Goal: Task Accomplishment & Management: Manage account settings

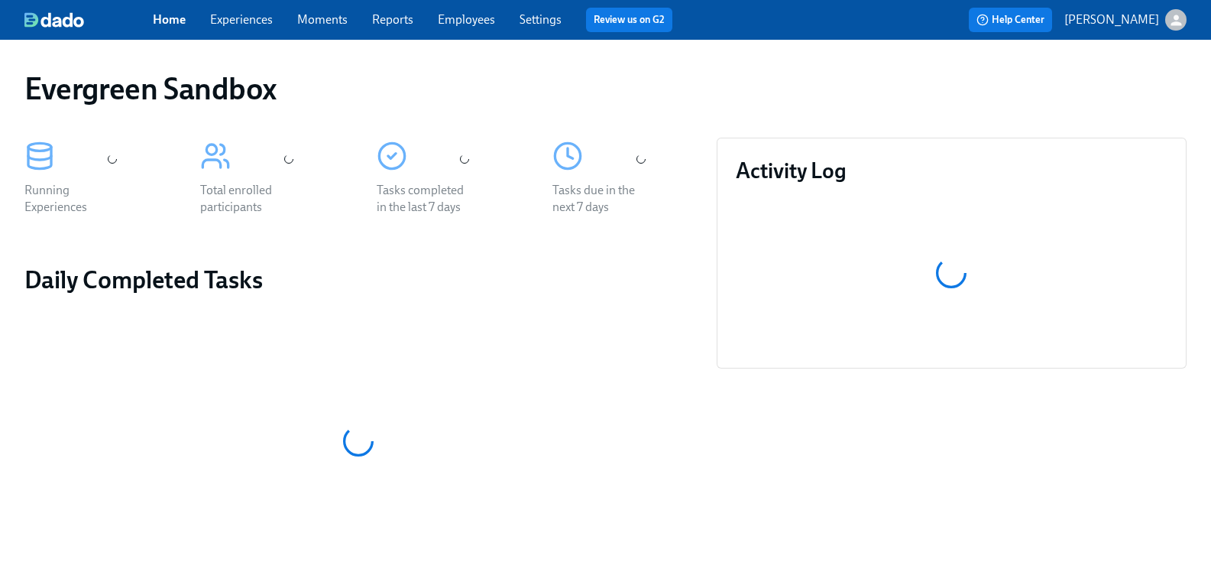
click at [1168, 20] on icon "button" at bounding box center [1176, 20] width 16 height 16
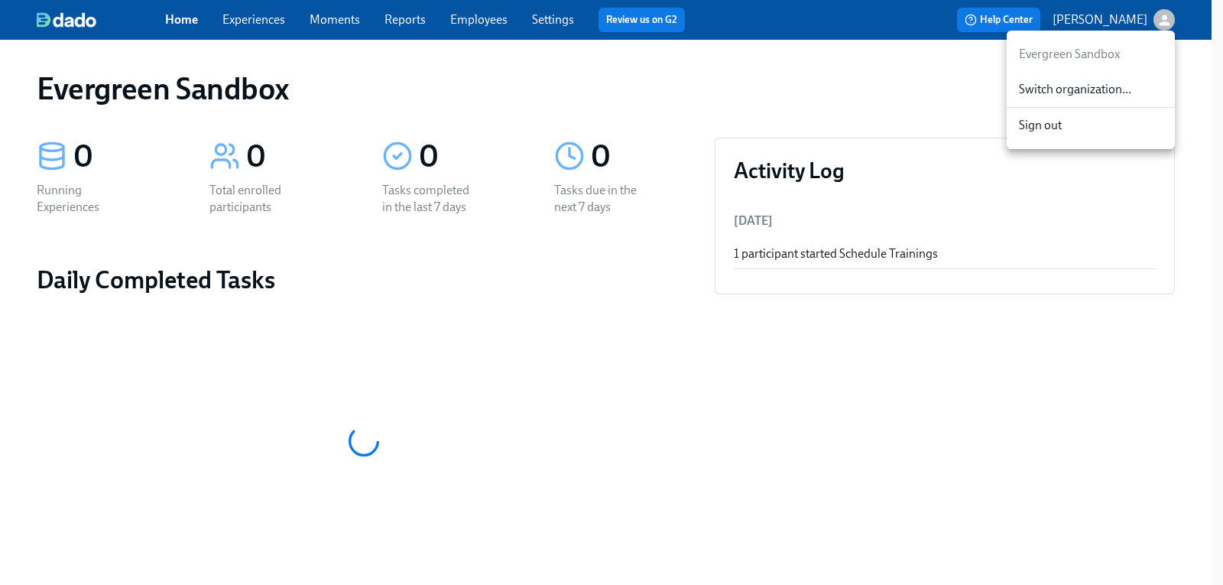
click at [1081, 85] on span "Switch organization..." at bounding box center [1091, 89] width 144 height 17
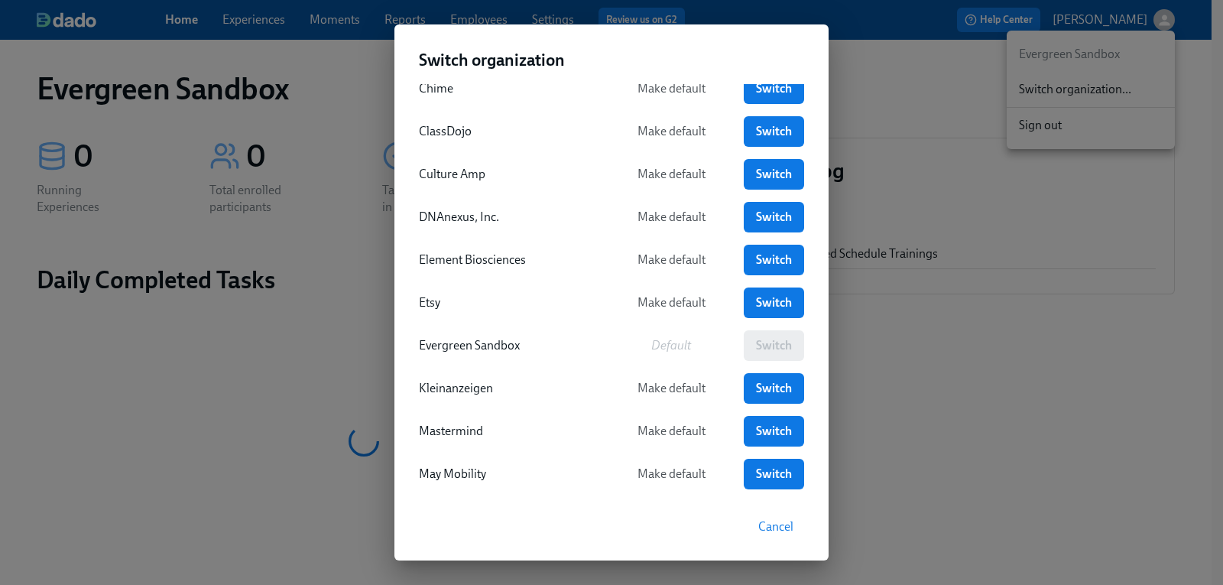
scroll to position [153, 0]
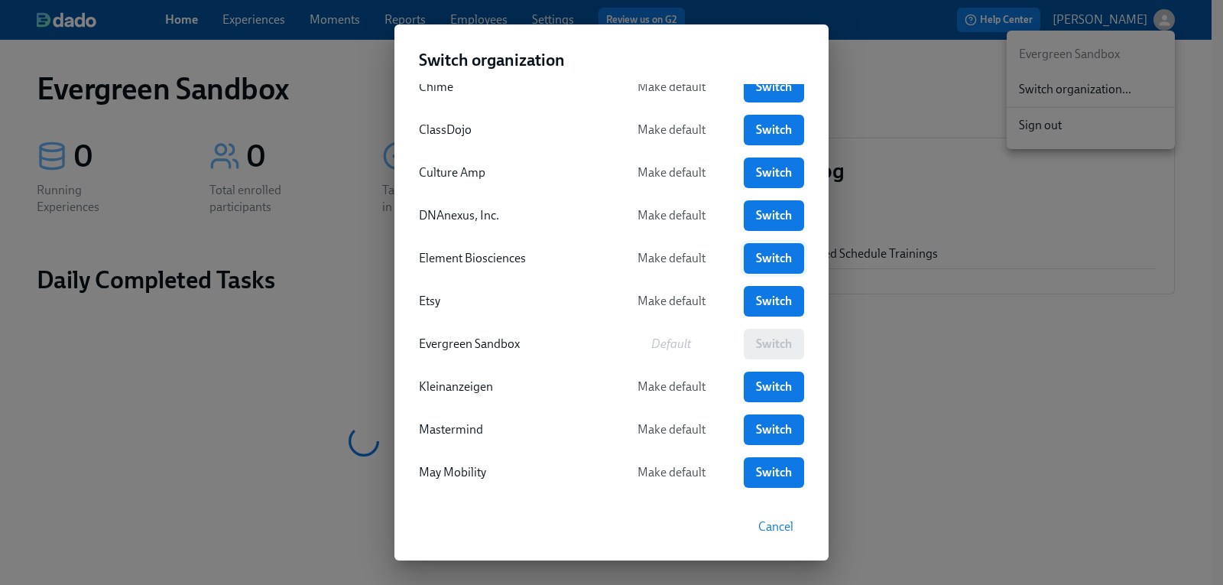
click at [758, 262] on span "Switch" at bounding box center [773, 258] width 39 height 15
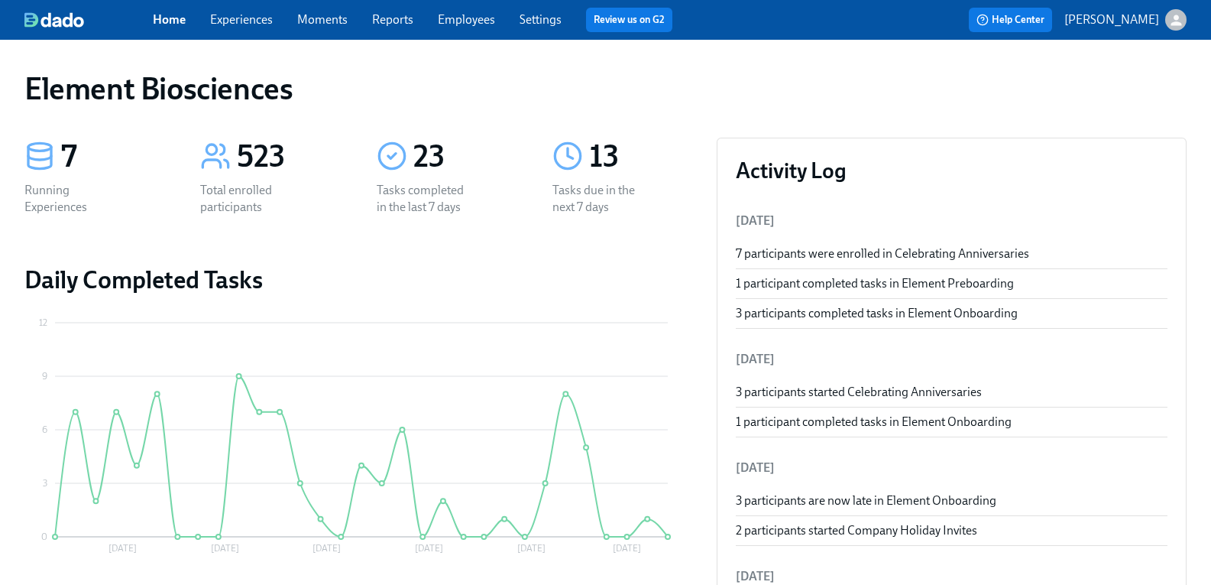
click at [495, 18] on link "Employees" at bounding box center [466, 19] width 57 height 15
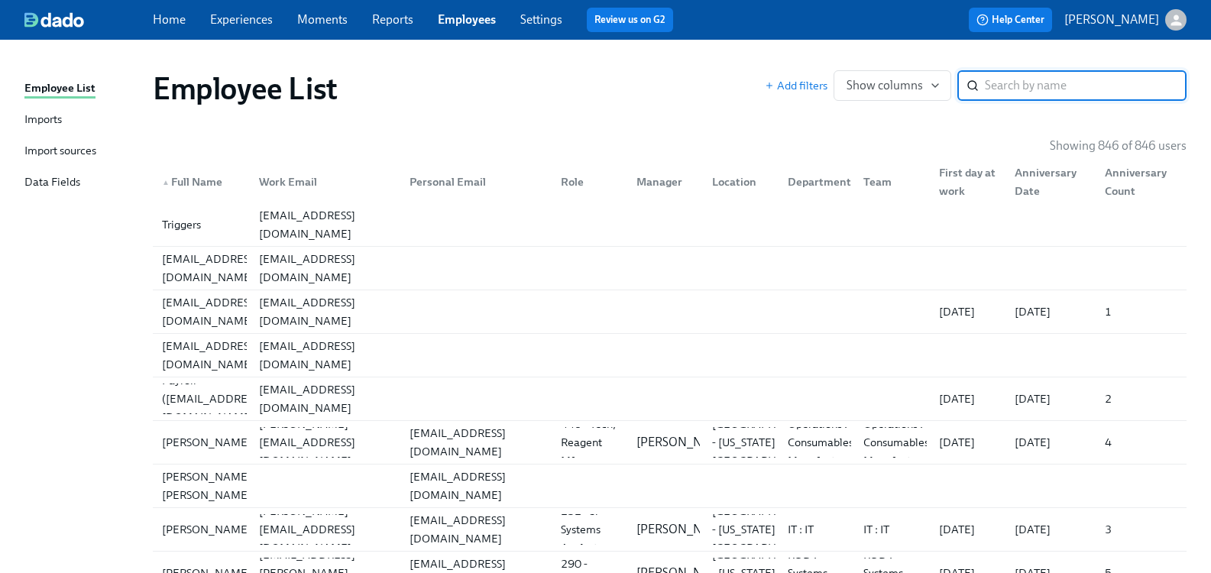
click at [73, 154] on div "Import sources" at bounding box center [60, 151] width 72 height 19
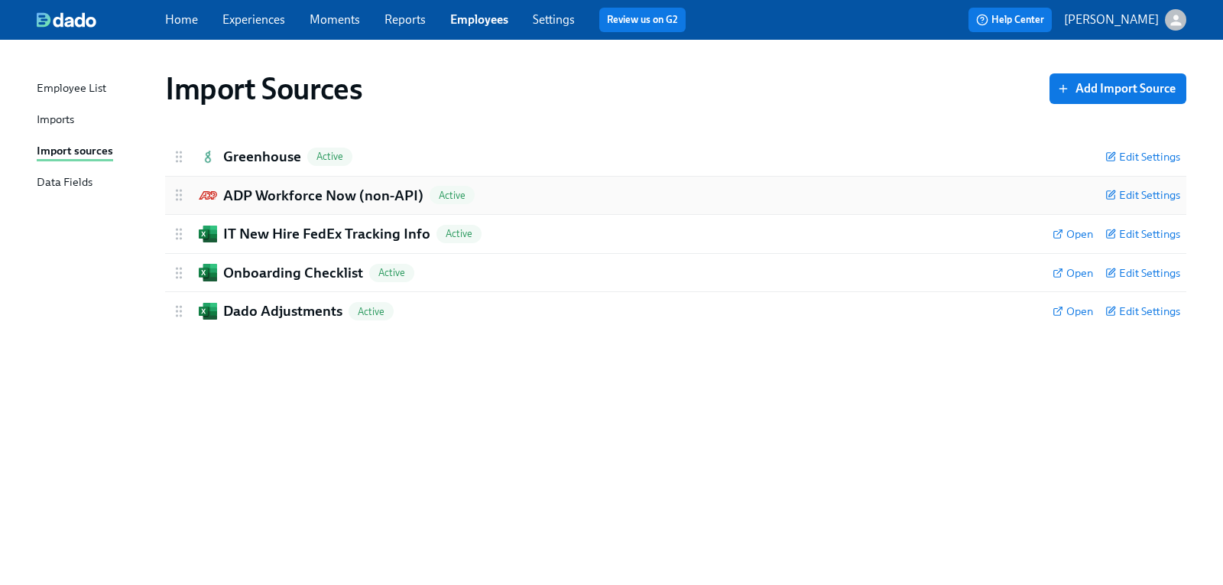
click at [266, 186] on h2 "ADP Workforce Now (non-API)" at bounding box center [323, 196] width 200 height 20
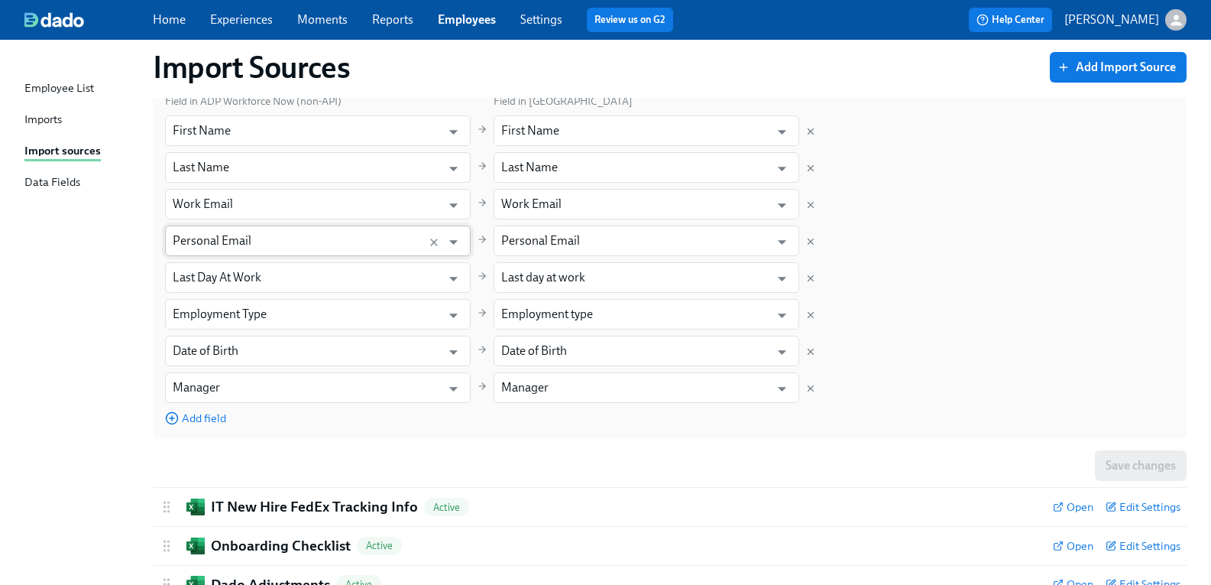
scroll to position [254, 0]
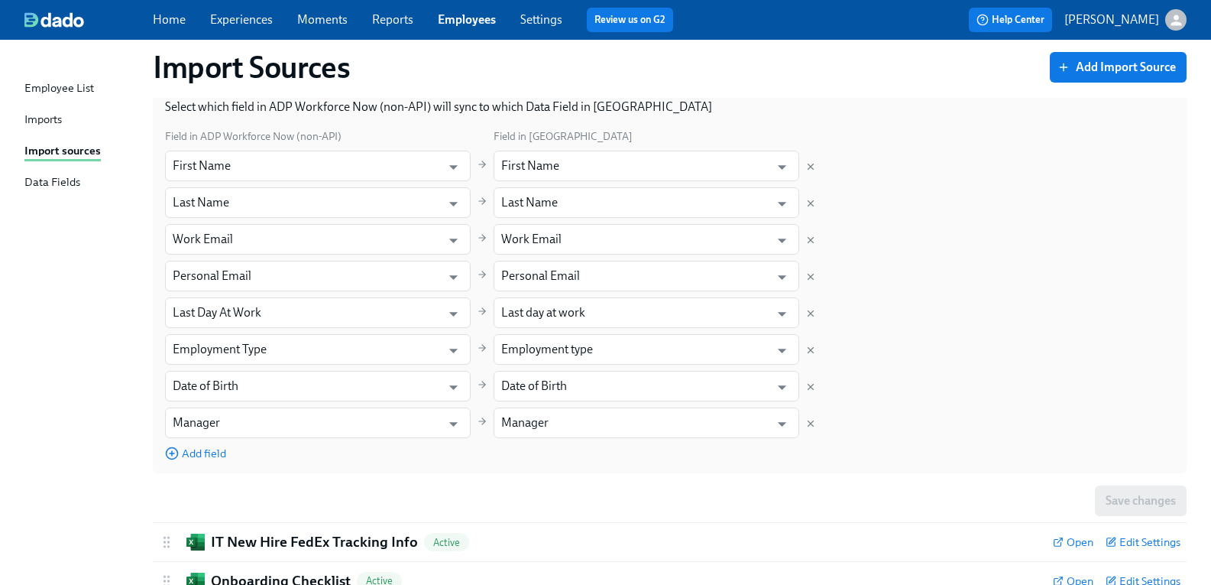
click at [59, 121] on div "Imports" at bounding box center [42, 120] width 37 height 19
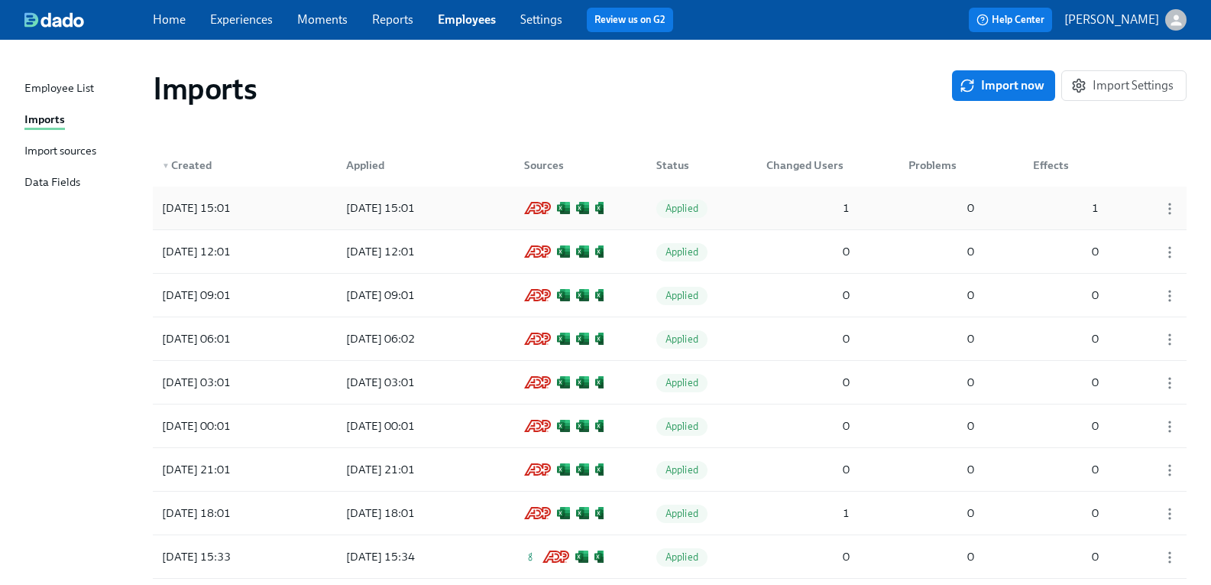
click at [234, 202] on div "[DATE] 15:01" at bounding box center [196, 208] width 81 height 18
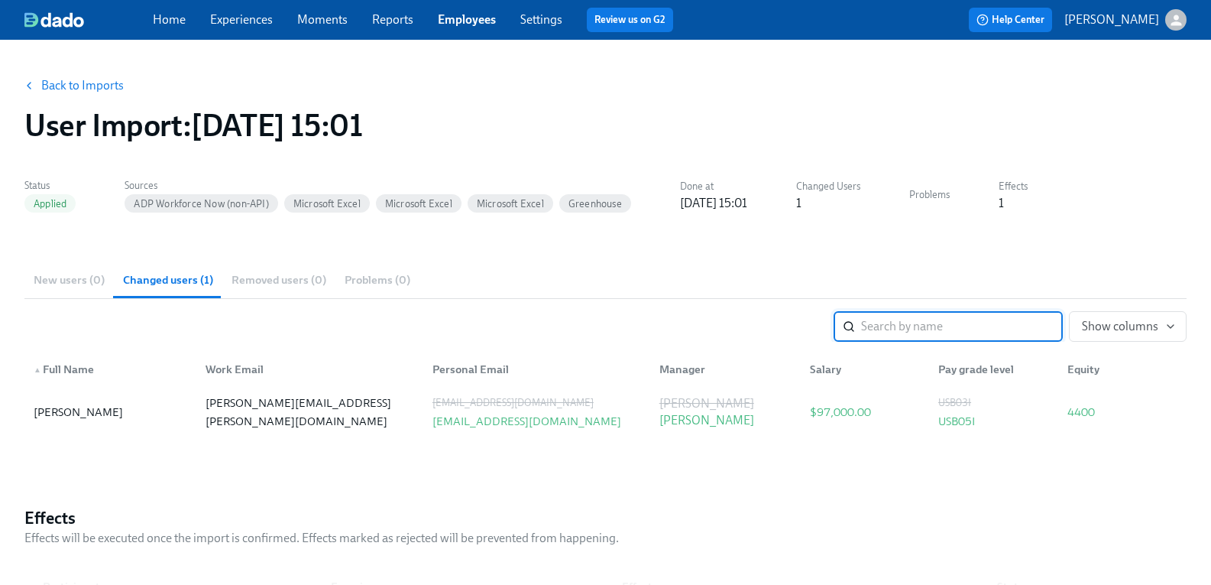
click at [310, 21] on link "Moments" at bounding box center [322, 19] width 50 height 15
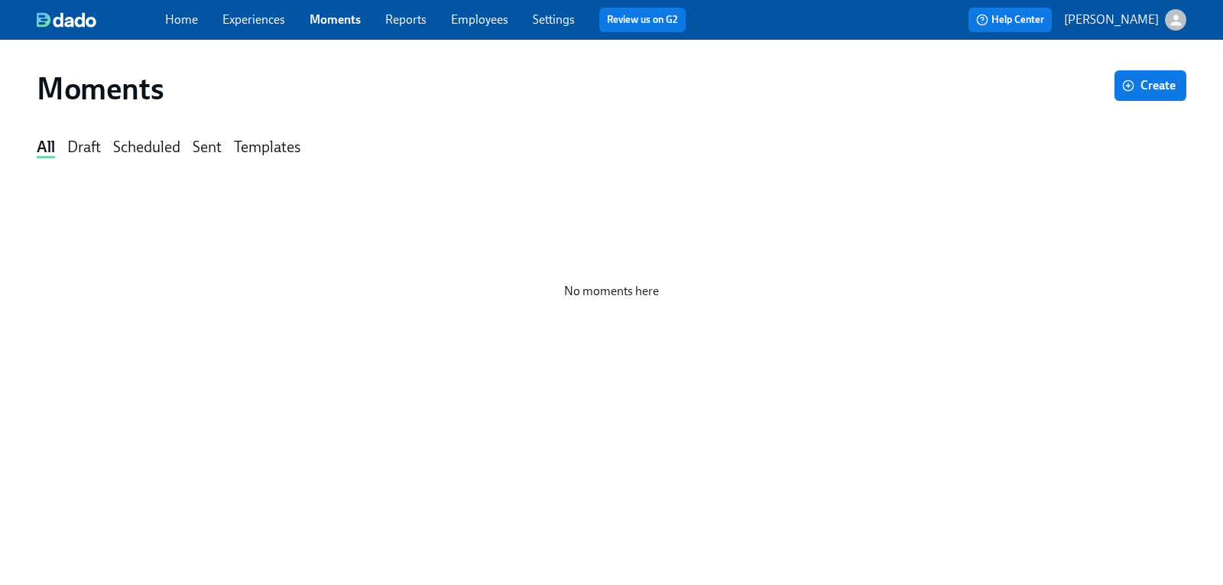
click at [271, 21] on link "Experiences" at bounding box center [253, 19] width 63 height 15
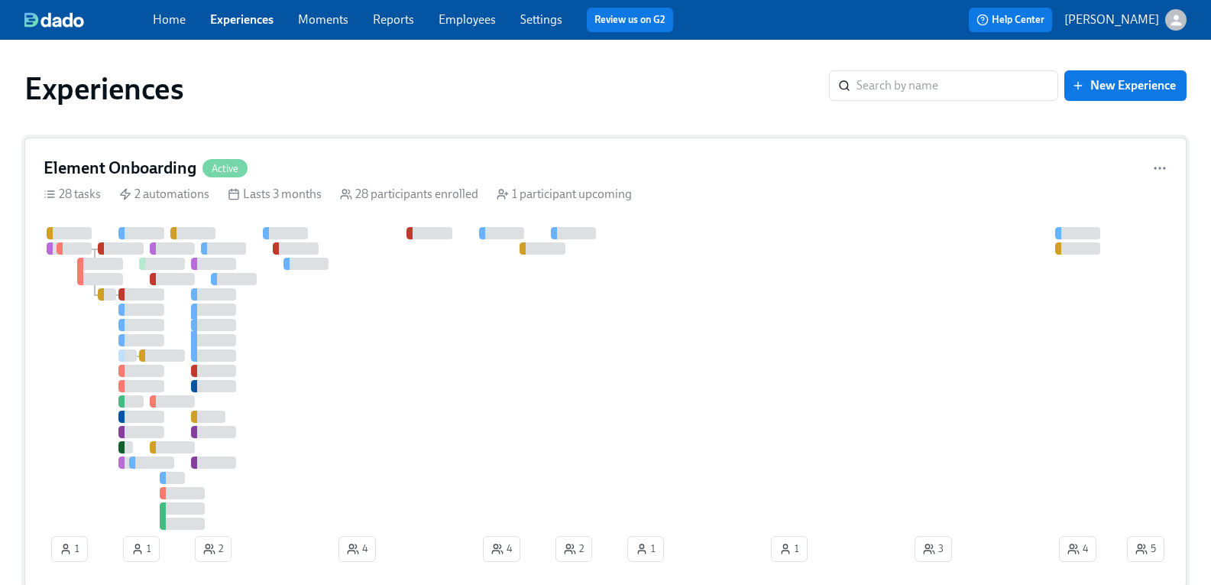
click at [184, 167] on h4 "Element Onboarding" at bounding box center [120, 168] width 153 height 23
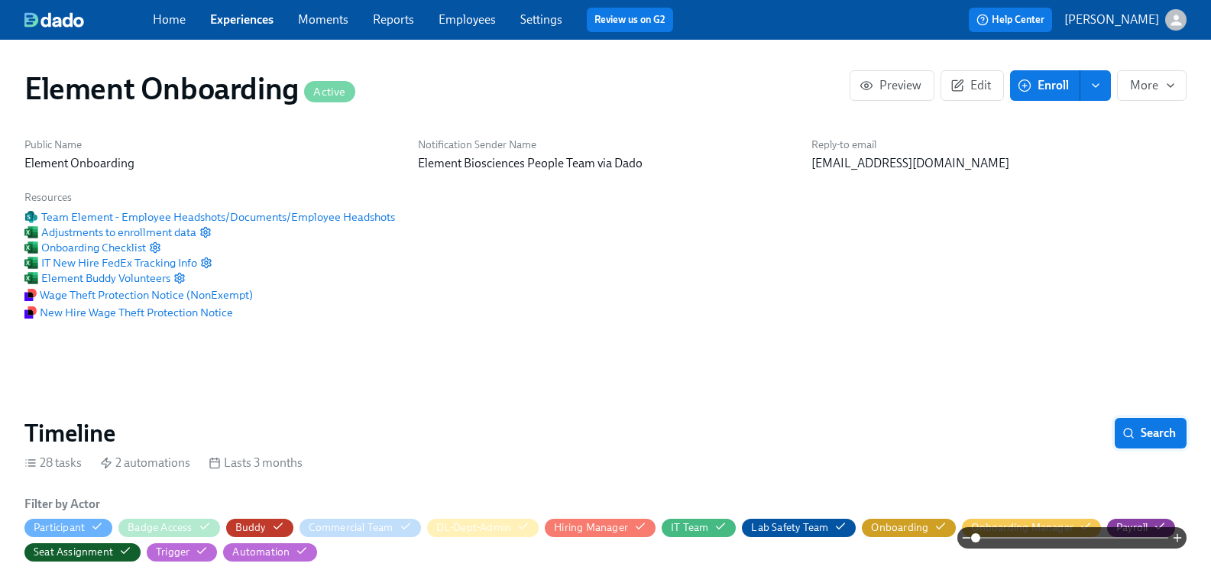
click at [1144, 437] on span "Search" at bounding box center [1151, 433] width 50 height 15
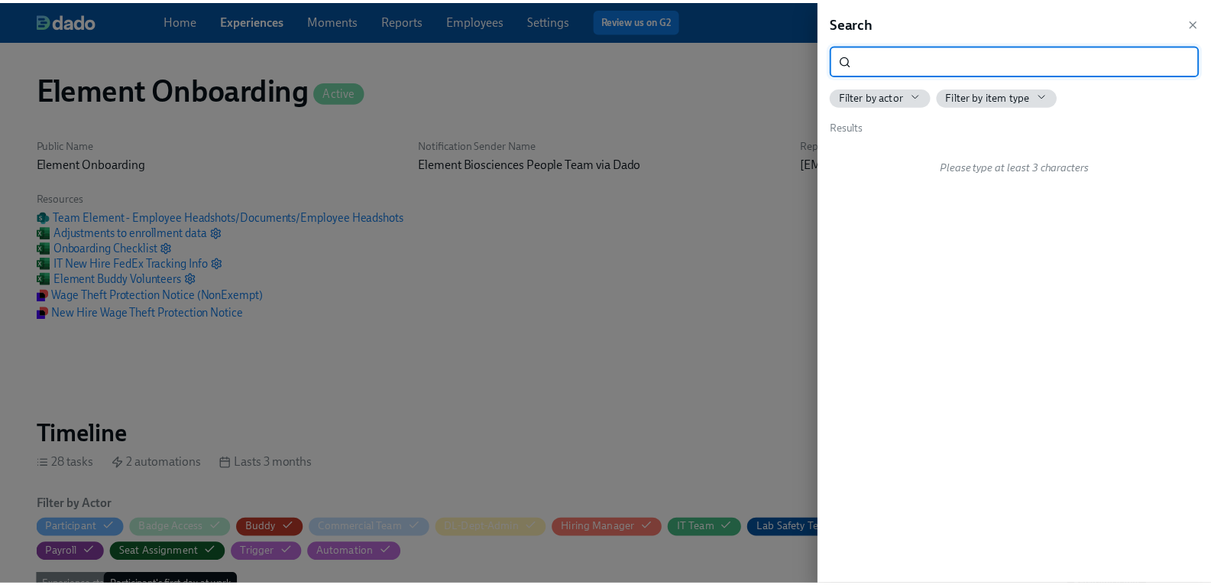
scroll to position [0, 18345]
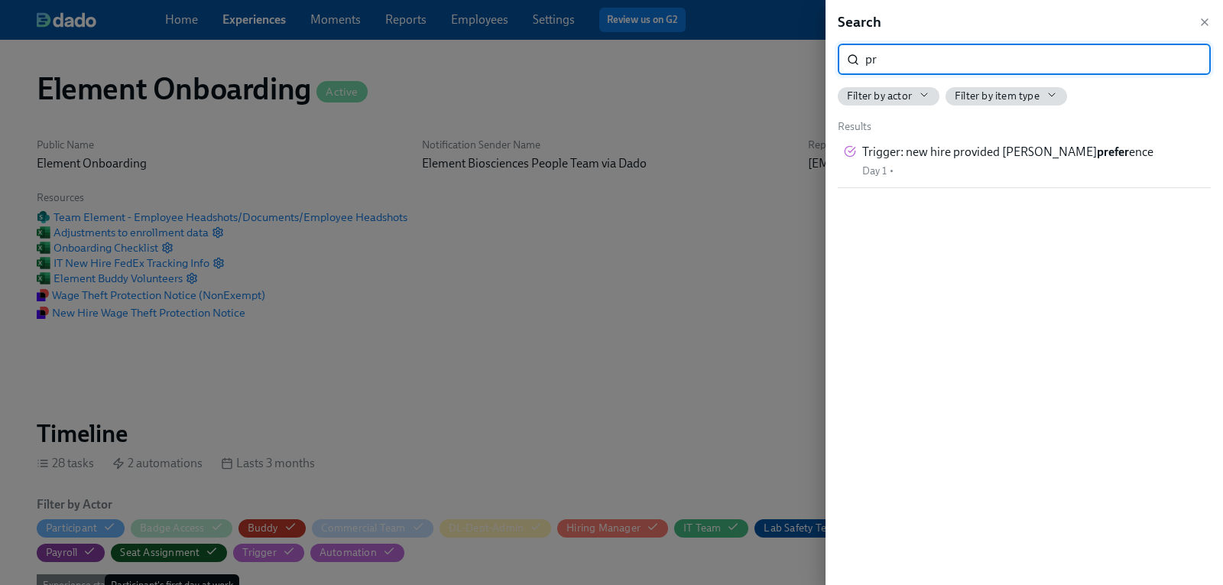
type input "p"
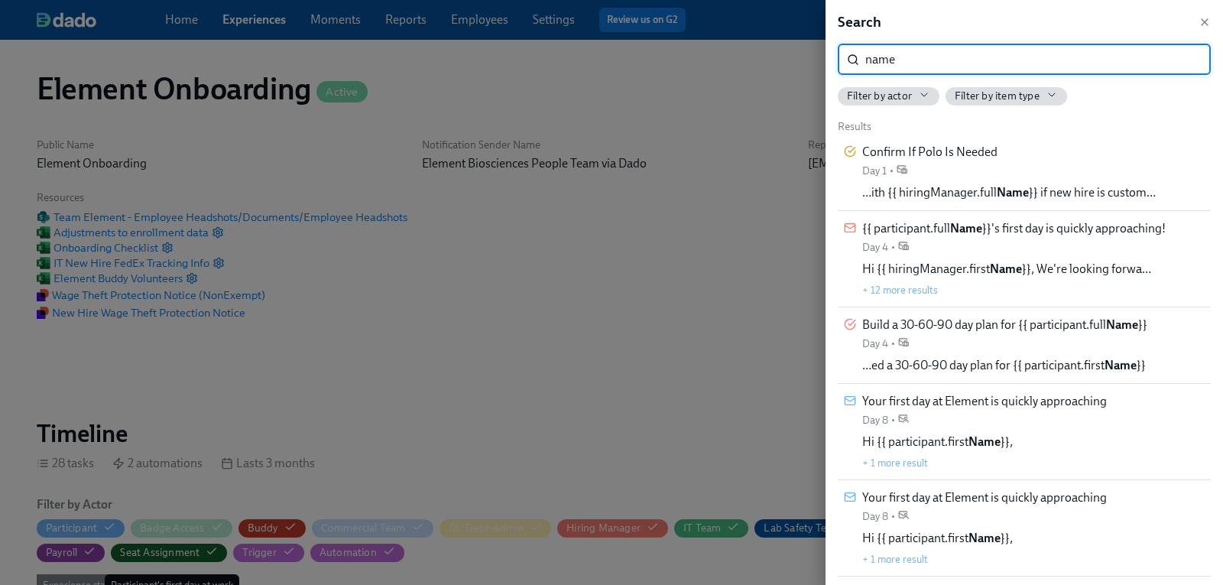
type input "name"
click at [177, 64] on div at bounding box center [611, 292] width 1223 height 585
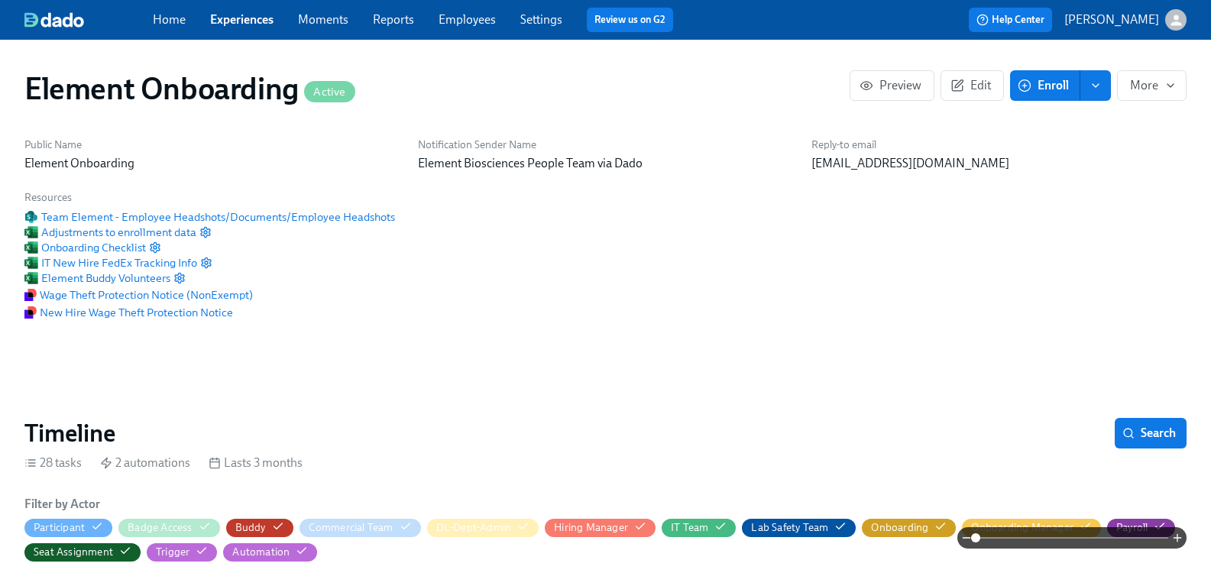
click at [244, 29] on div "Home Experiences Moments Reports Employees Settings Review us on G2" at bounding box center [419, 20] width 533 height 24
click at [249, 22] on link "Experiences" at bounding box center [241, 19] width 63 height 15
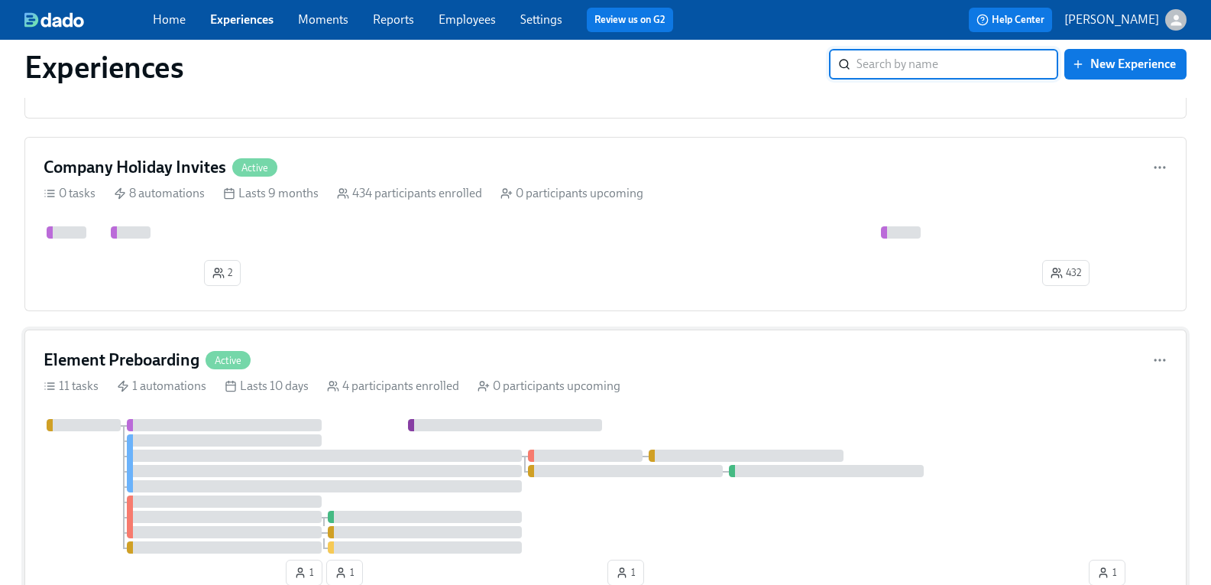
scroll to position [764, 0]
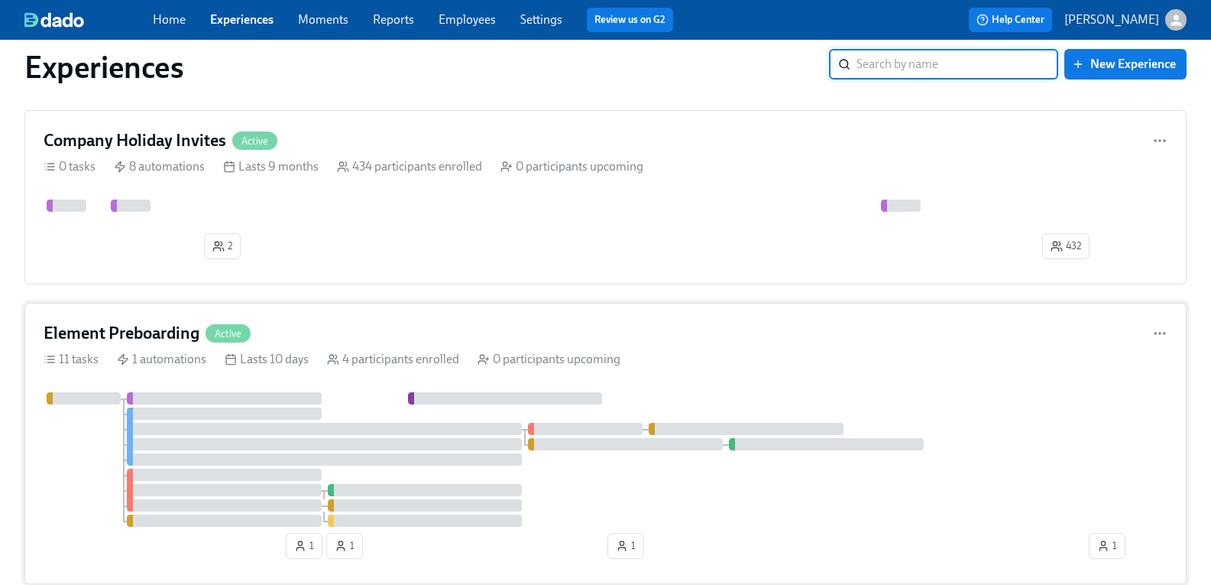
click at [190, 345] on h4 "Element Preboarding" at bounding box center [122, 333] width 156 height 23
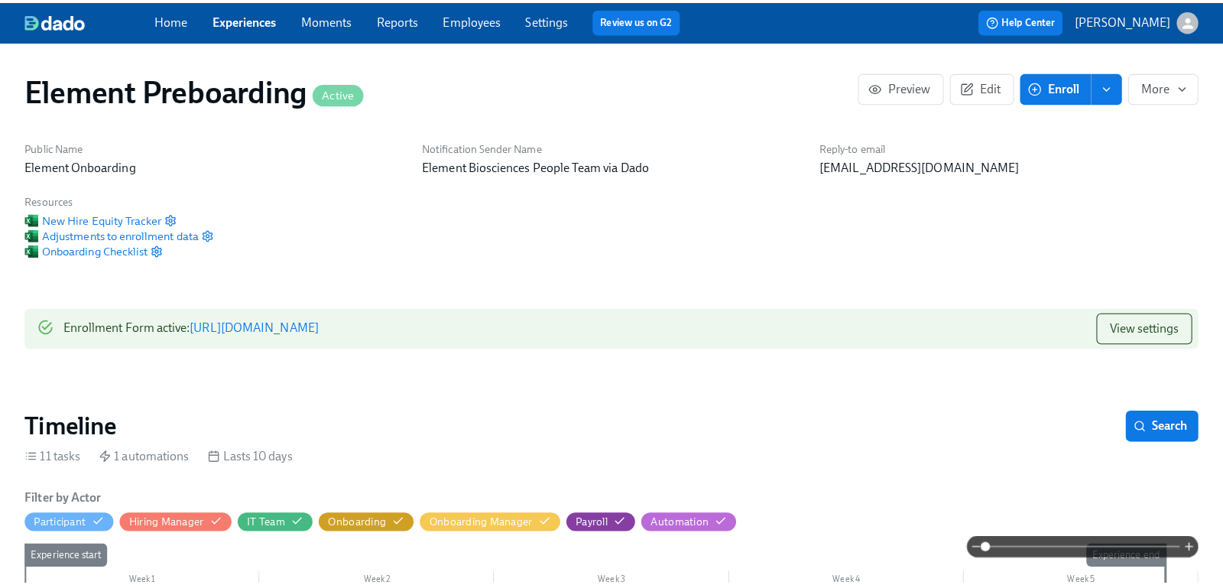
scroll to position [0, 57]
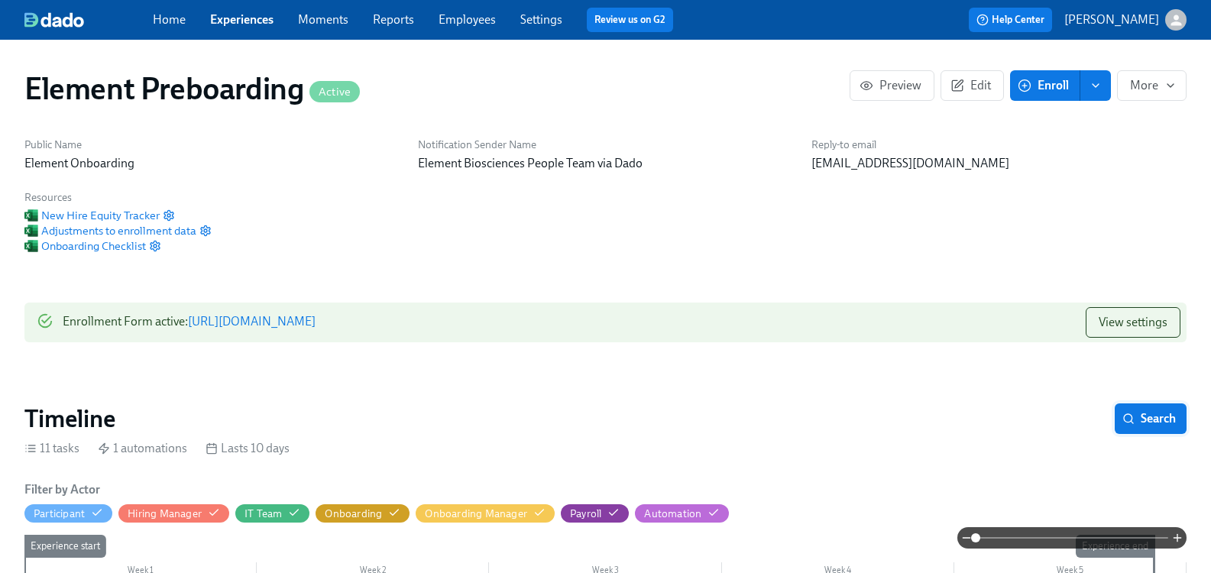
click at [1150, 426] on span "Search" at bounding box center [1151, 418] width 50 height 15
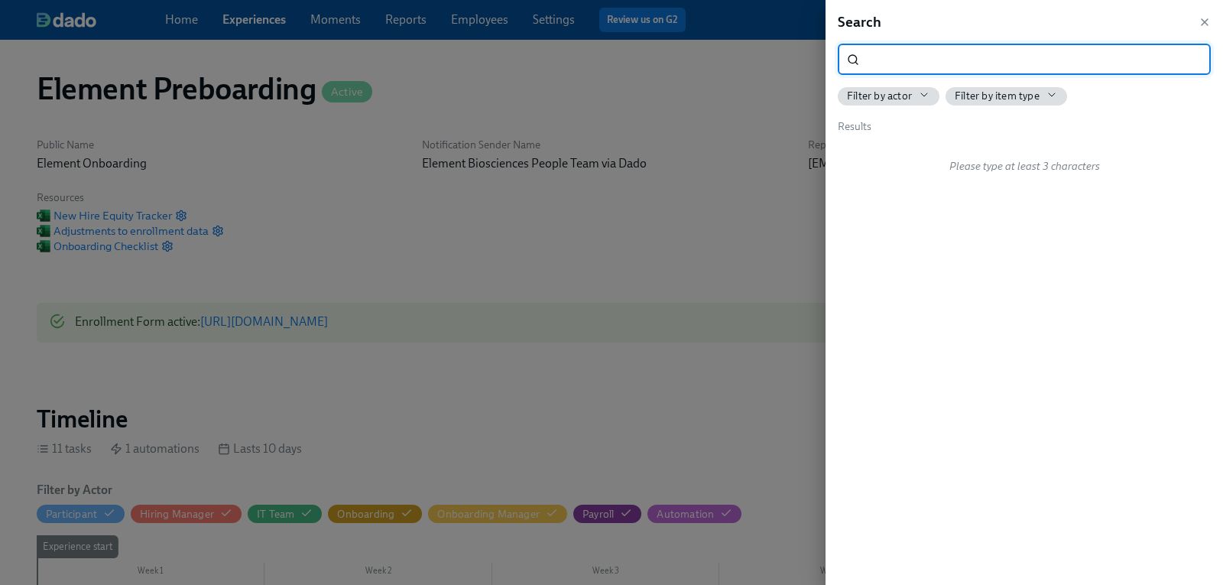
click at [900, 66] on input "search" at bounding box center [1037, 59] width 345 height 31
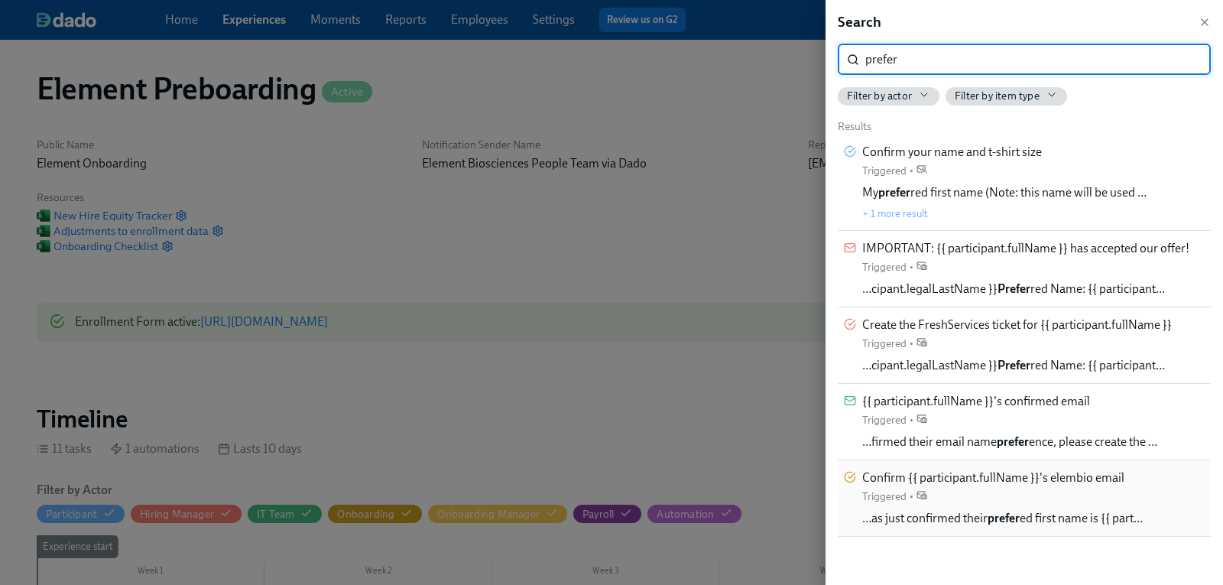
type input "prefer"
click at [1029, 519] on span "…as just confirmed their prefer ed first name is {{ part…" at bounding box center [1002, 518] width 280 height 17
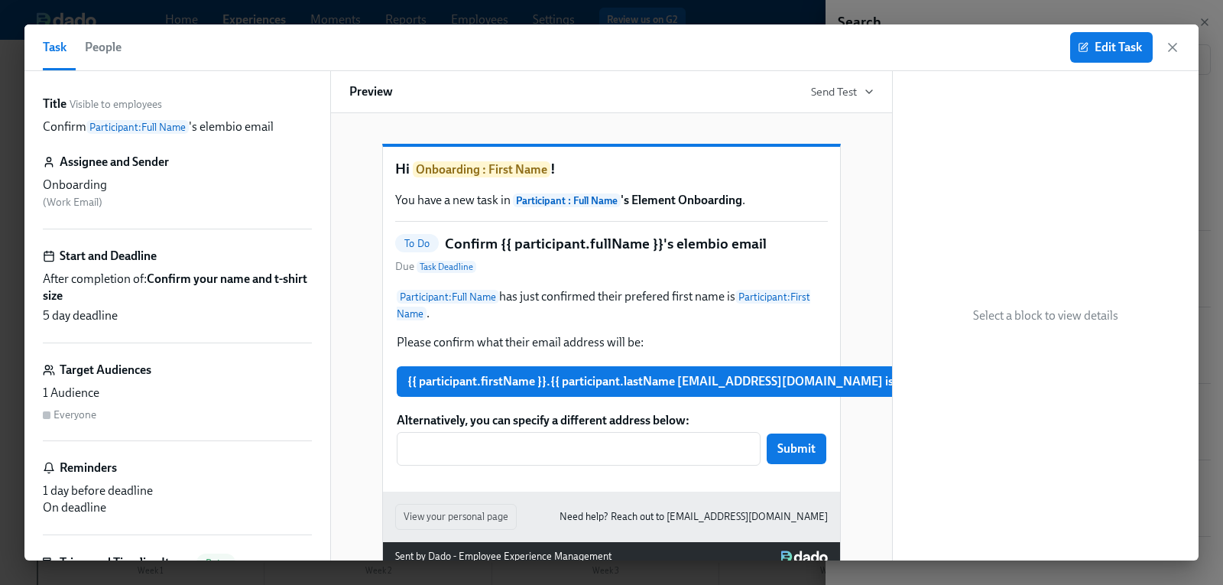
click at [1178, 55] on div "Edit Task" at bounding box center [1125, 47] width 110 height 31
click at [1171, 47] on icon "button" at bounding box center [1172, 48] width 8 height 8
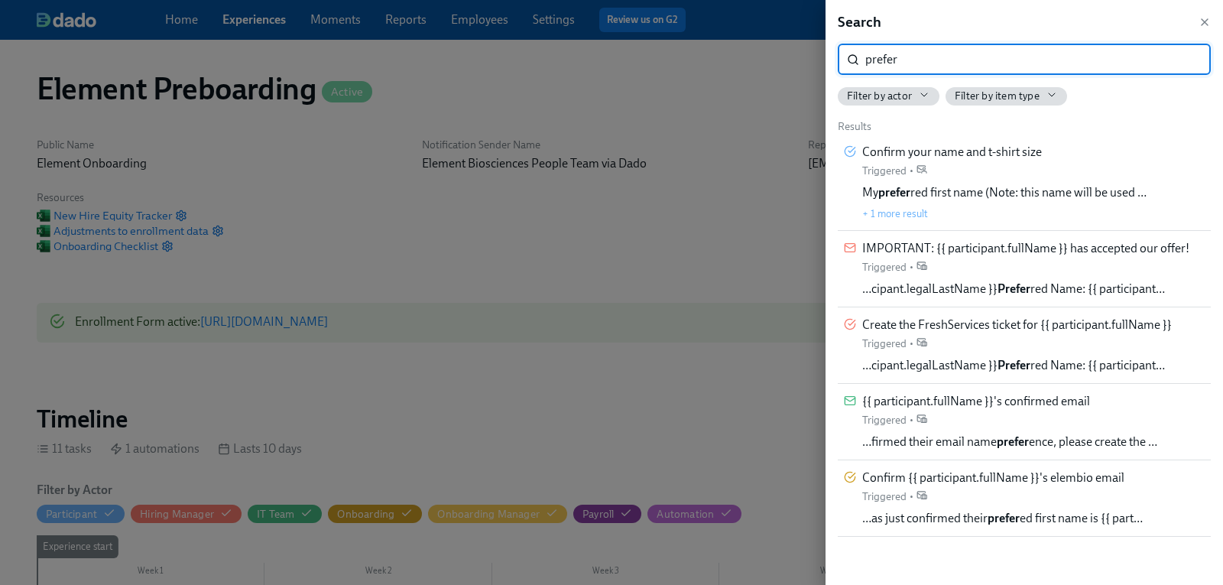
click at [962, 57] on input "prefer" at bounding box center [1037, 59] width 345 height 31
drag, startPoint x: 963, startPoint y: 57, endPoint x: 946, endPoint y: 57, distance: 16.8
click at [946, 57] on input "prefer" at bounding box center [1037, 59] width 345 height 31
click at [973, 154] on span "Confirm your name and t-shirt size" at bounding box center [952, 152] width 180 height 17
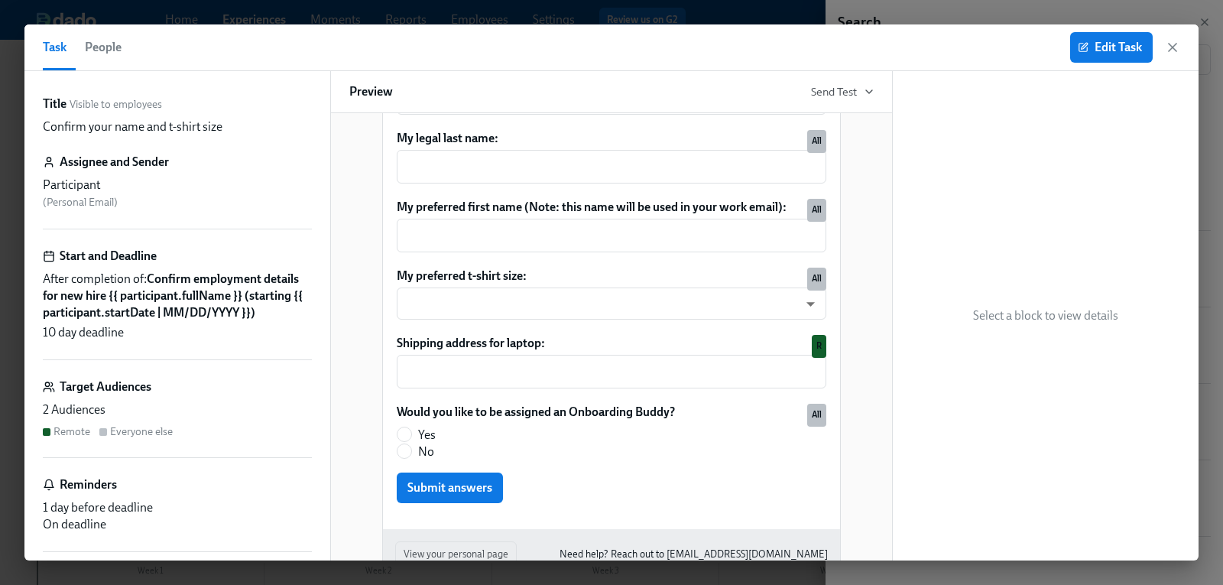
scroll to position [306, 0]
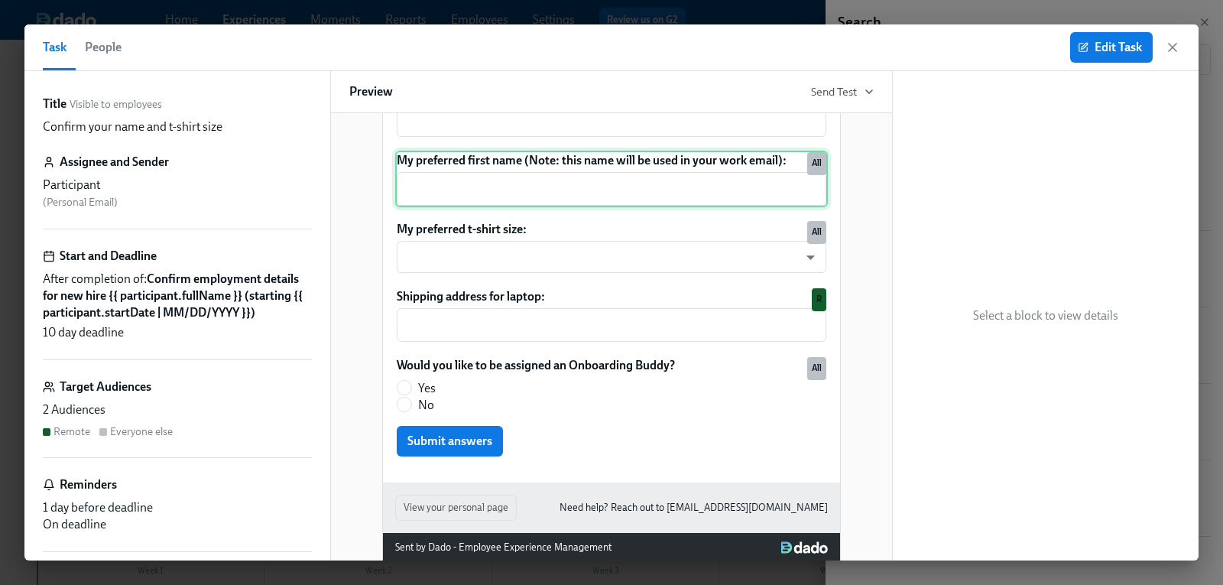
click at [538, 203] on div "My preferred first name (Note: this name will be used in your work email): ​ All" at bounding box center [611, 179] width 432 height 57
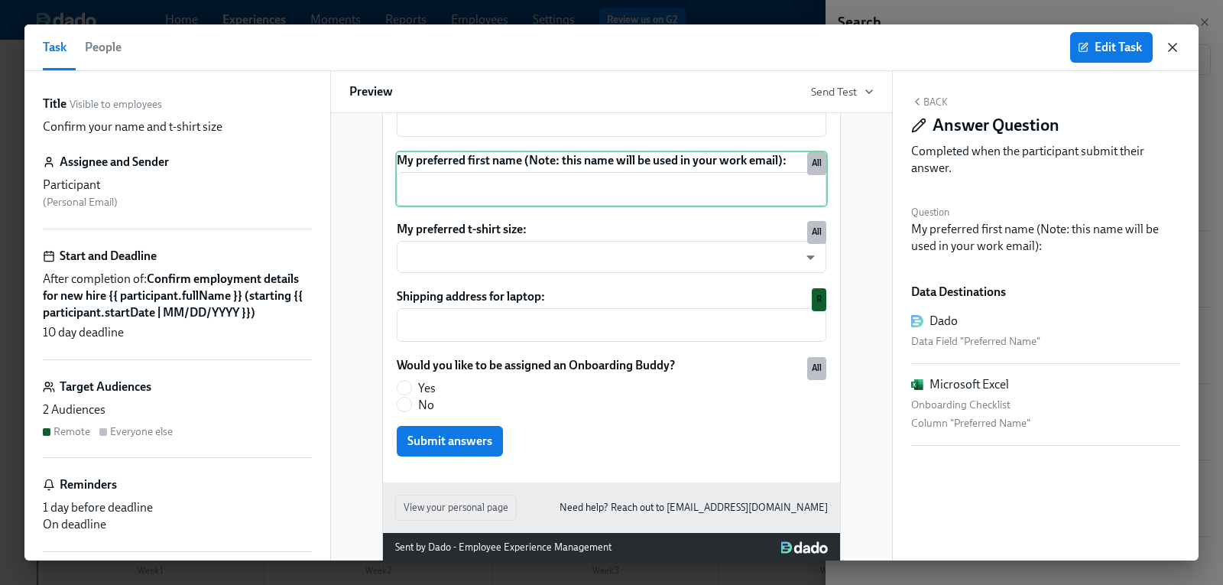
click at [1171, 47] on icon "button" at bounding box center [1172, 48] width 8 height 8
